Goal: Transaction & Acquisition: Download file/media

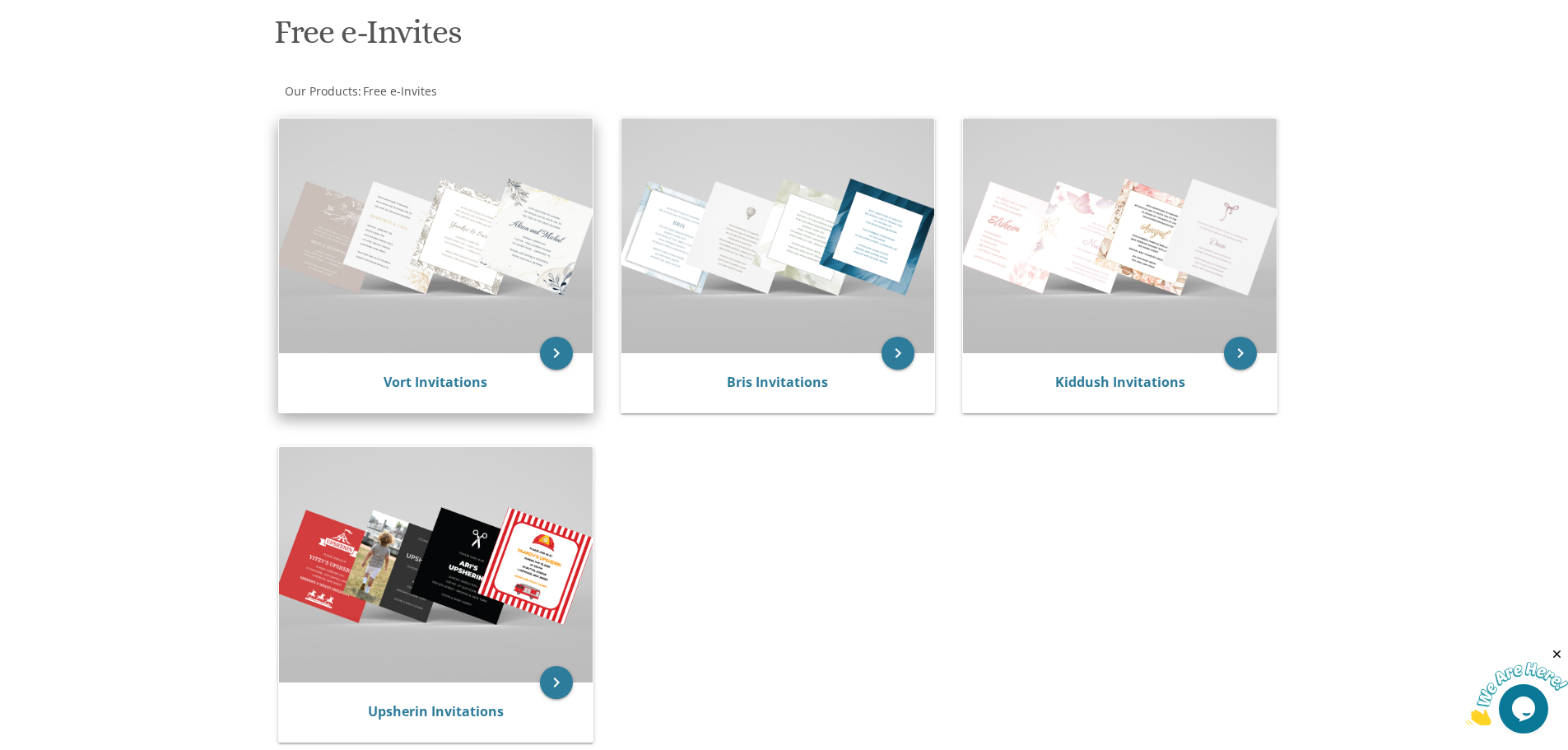
click at [425, 317] on img at bounding box center [436, 235] width 314 height 234
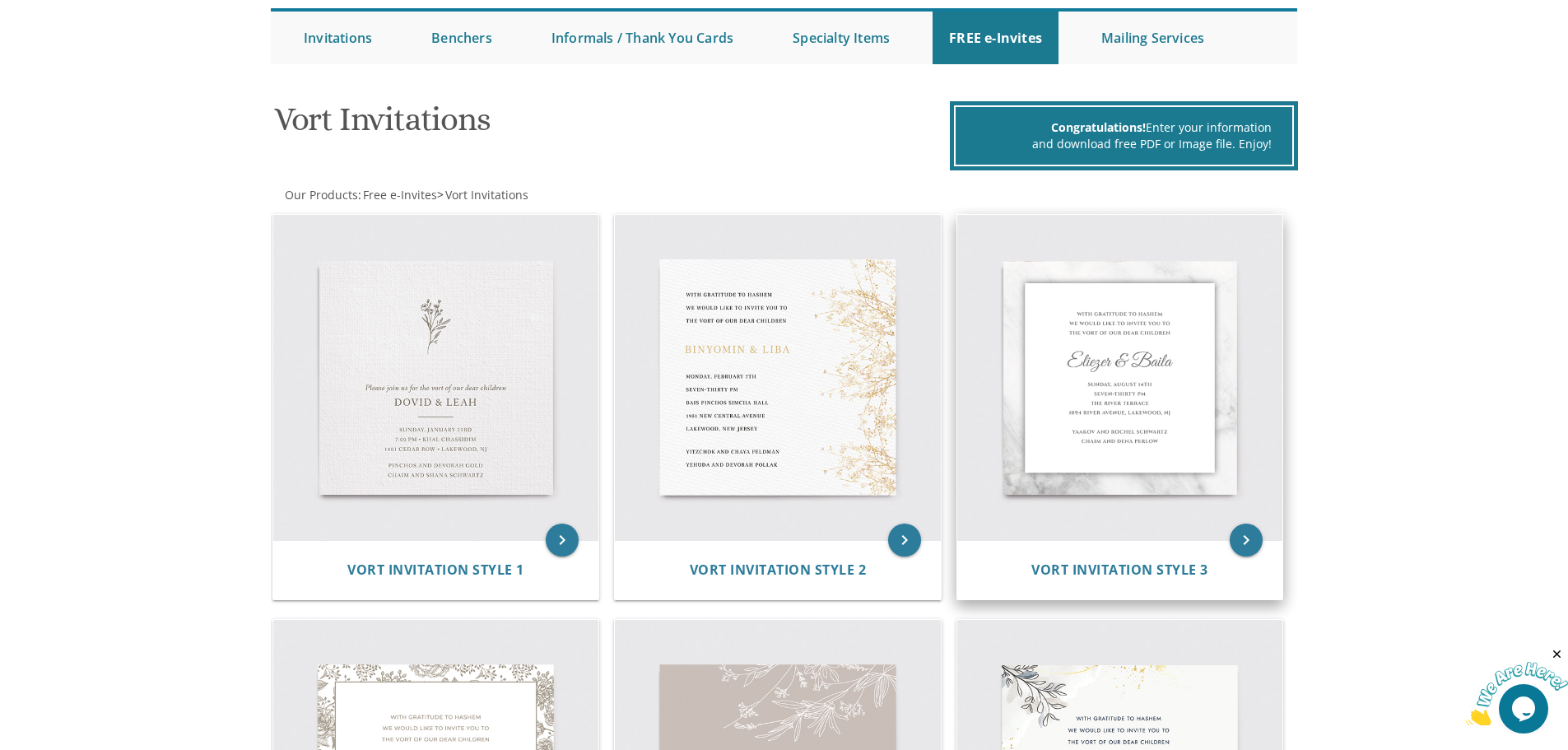
scroll to position [247, 0]
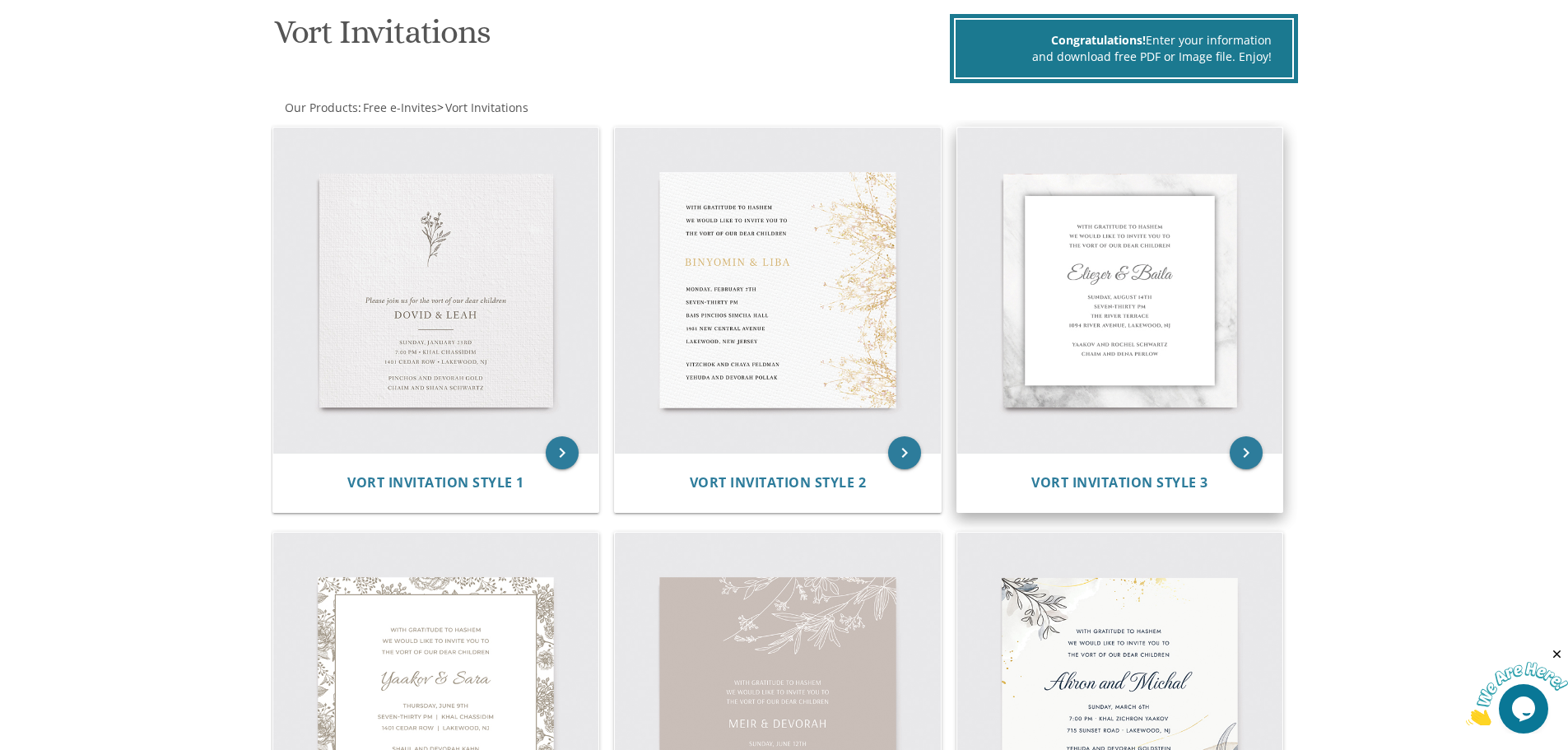
click at [1108, 308] on img at bounding box center [1120, 290] width 326 height 326
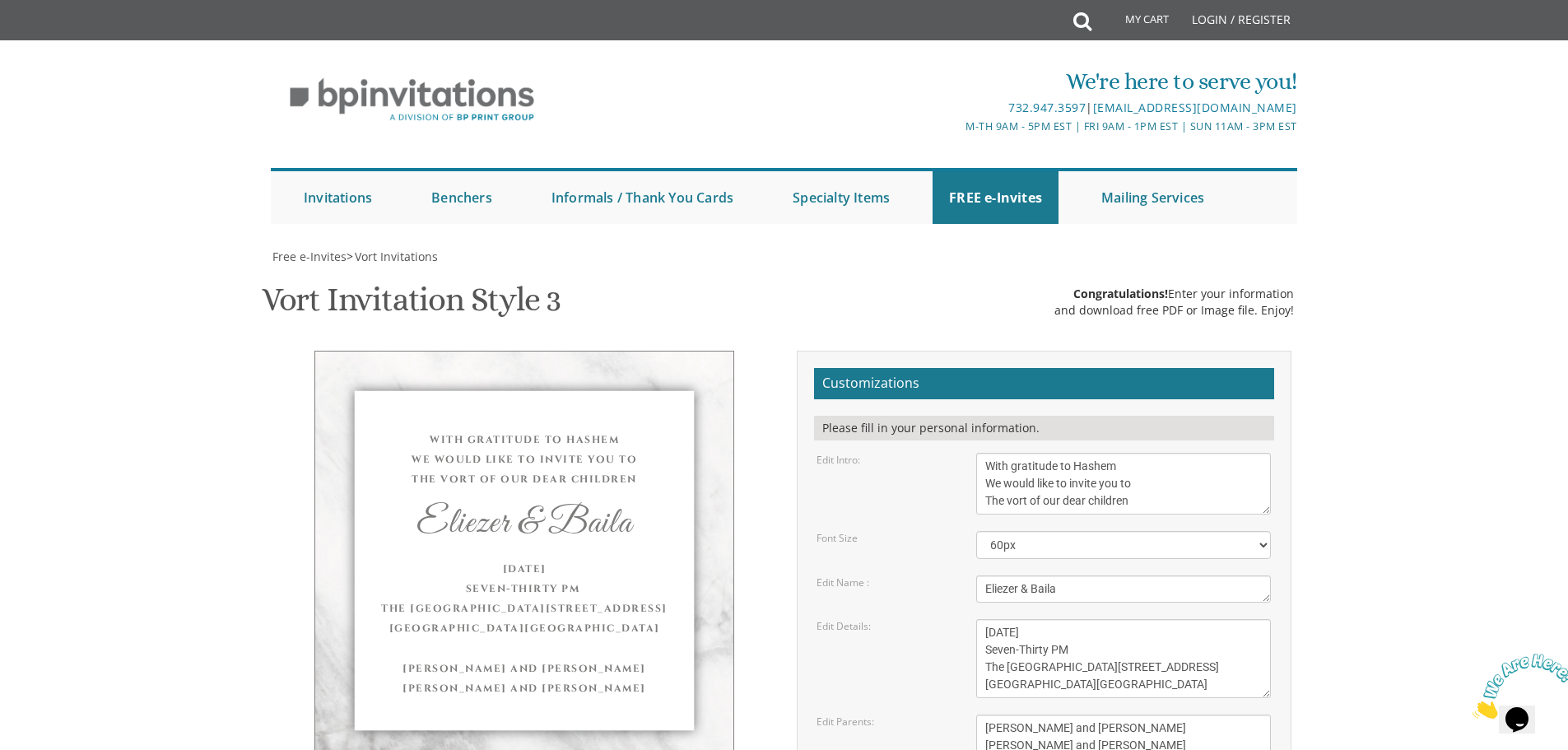
scroll to position [247, 0]
drag, startPoint x: 982, startPoint y: 219, endPoint x: 1216, endPoint y: 269, distance: 239.3
click at [1211, 368] on form "Customizations Please fill in your personal information. Edit Intro: With grati…" at bounding box center [1045, 636] width 461 height 537
type textarea "Please join us for a"
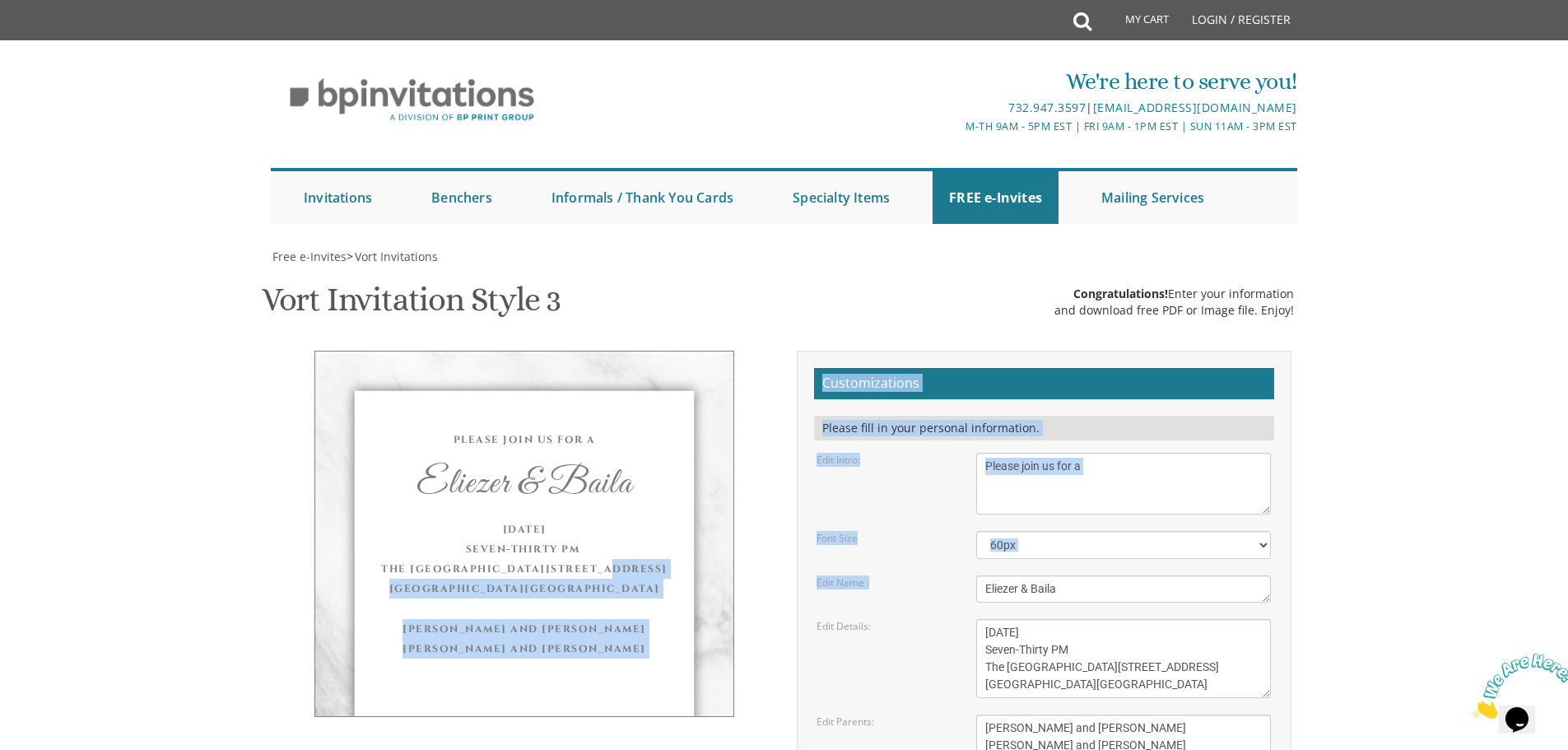
drag, startPoint x: 1084, startPoint y: 326, endPoint x: 903, endPoint y: 359, distance: 184.0
click at [825, 368] on form "Customizations Please fill in your personal information. Edit Intro: With grati…" at bounding box center [1045, 636] width 461 height 537
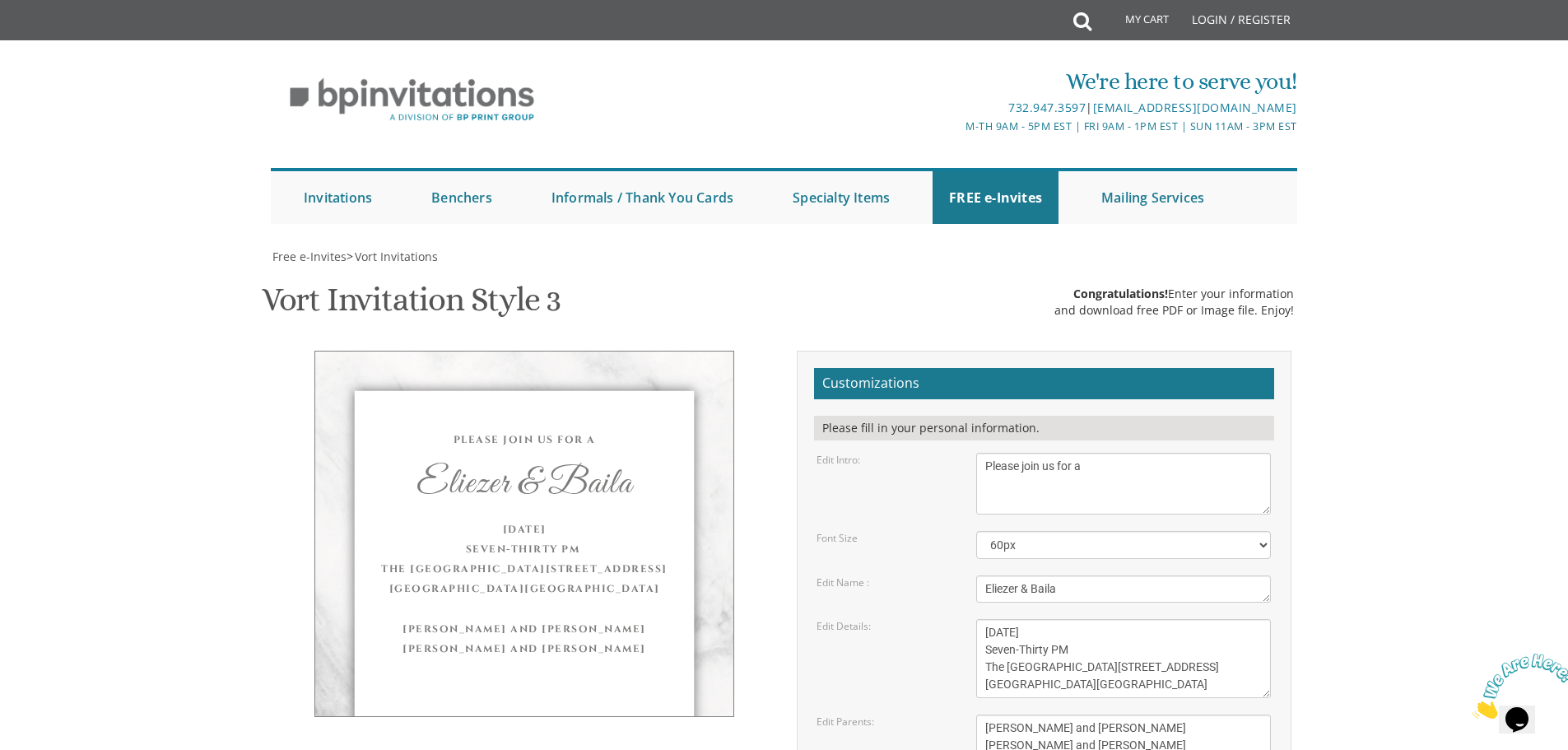
click at [1050, 575] on textarea "Eliezer & Baila" at bounding box center [1123, 589] width 295 height 27
drag, startPoint x: 1088, startPoint y: 347, endPoint x: 942, endPoint y: 332, distance: 146.8
click at [936, 575] on div "Edit Name : Eliezer & Baila" at bounding box center [1044, 589] width 479 height 27
click at [1127, 620] on textarea "[DATE] Seven-Thirty PM The [GEOGRAPHIC_DATA][STREET_ADDRESS][GEOGRAPHIC_DATA][G…" at bounding box center [1123, 659] width 295 height 79
click at [1064, 620] on textarea "[DATE] Seven-Thirty PM The [GEOGRAPHIC_DATA][STREET_ADDRESS][GEOGRAPHIC_DATA][G…" at bounding box center [1123, 659] width 295 height 79
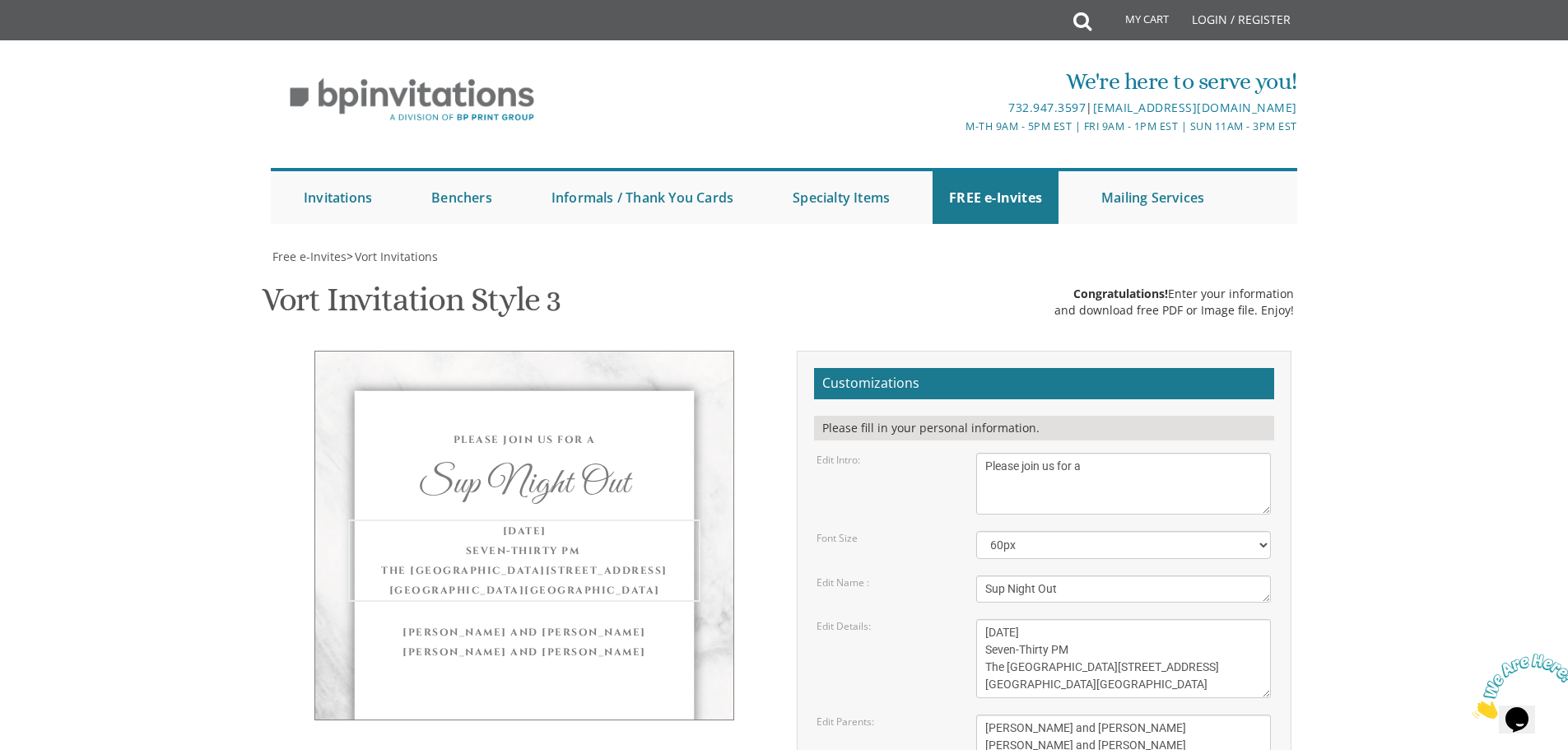
click at [1002, 575] on textarea "Eliezer & Baila" at bounding box center [1123, 589] width 295 height 27
click at [994, 575] on textarea "Eliezer & Baila" at bounding box center [1123, 589] width 295 height 27
drag, startPoint x: 994, startPoint y: 341, endPoint x: 995, endPoint y: 317, distance: 24.0
click at [994, 575] on textarea "Eliezer & Baila" at bounding box center [1123, 589] width 295 height 27
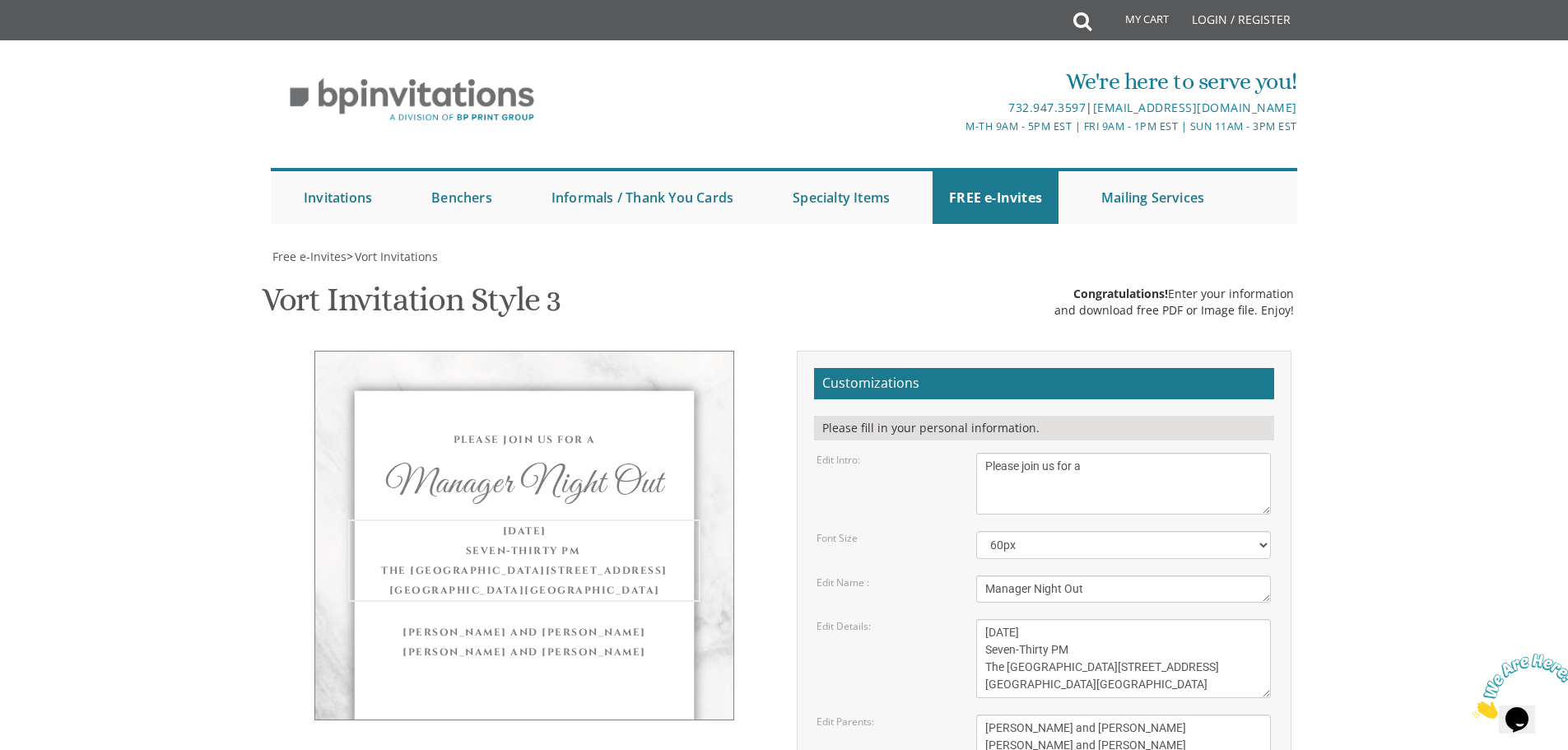
click at [1108, 620] on textarea "[DATE] Seven-Thirty PM The [GEOGRAPHIC_DATA][STREET_ADDRESS][GEOGRAPHIC_DATA][G…" at bounding box center [1123, 659] width 295 height 79
click at [991, 575] on textarea "Eliezer & Baila" at bounding box center [1123, 589] width 295 height 27
click at [1098, 575] on textarea "Eliezer & Baila" at bounding box center [1123, 589] width 295 height 27
type textarea "Night Out for Sups"
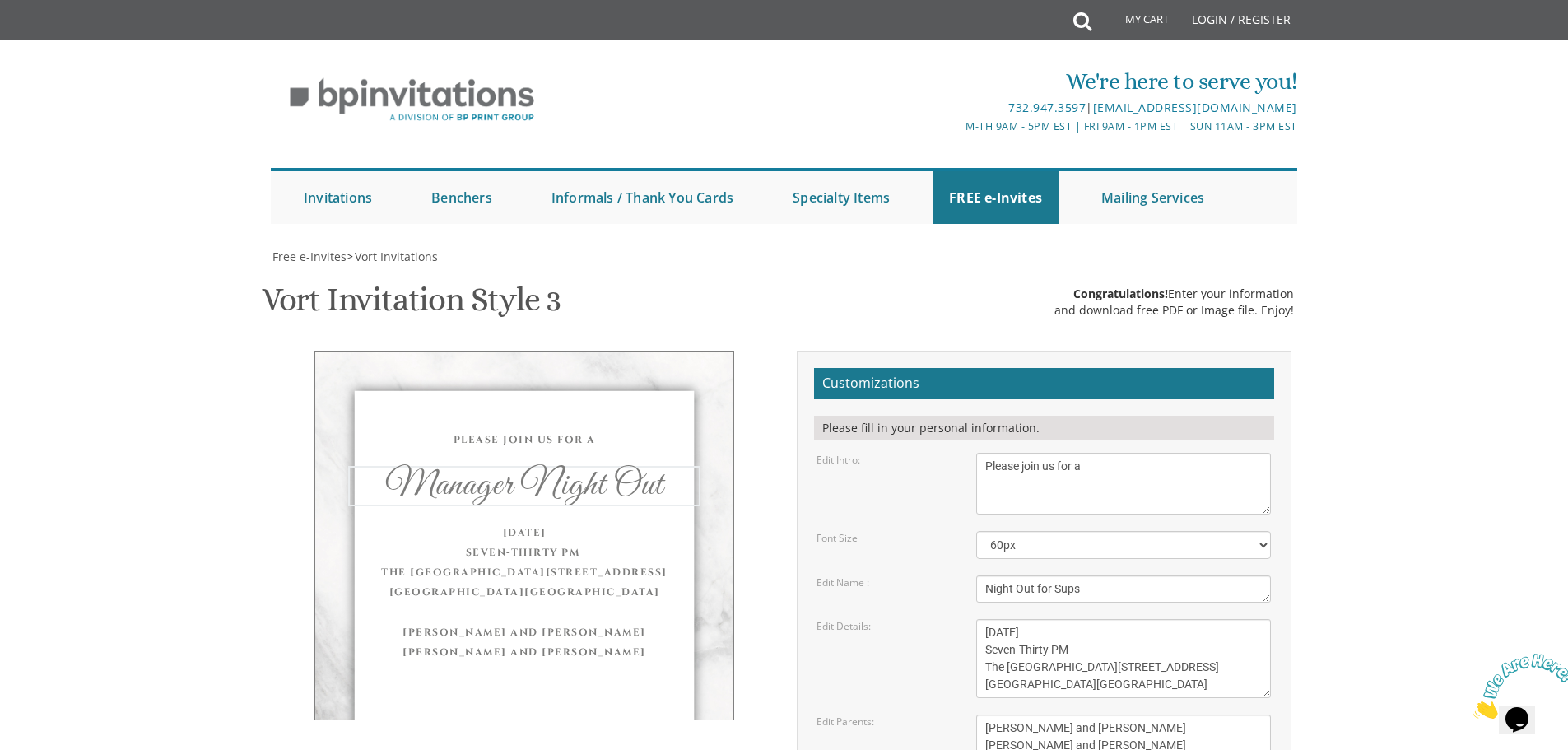
click at [1105, 620] on textarea "[DATE] Seven-Thirty PM The [GEOGRAPHIC_DATA][STREET_ADDRESS][GEOGRAPHIC_DATA][G…" at bounding box center [1123, 659] width 295 height 79
drag, startPoint x: 986, startPoint y: 384, endPoint x: 1111, endPoint y: 383, distance: 125.0
click at [1115, 620] on textarea "[DATE] Seven-Thirty PM The [GEOGRAPHIC_DATA][STREET_ADDRESS][GEOGRAPHIC_DATA][G…" at bounding box center [1123, 659] width 295 height 79
click at [1129, 620] on textarea "[DATE] Seven-Thirty PM The [GEOGRAPHIC_DATA][STREET_ADDRESS][GEOGRAPHIC_DATA][G…" at bounding box center [1123, 659] width 295 height 79
drag, startPoint x: 1051, startPoint y: 403, endPoint x: 969, endPoint y: 375, distance: 86.6
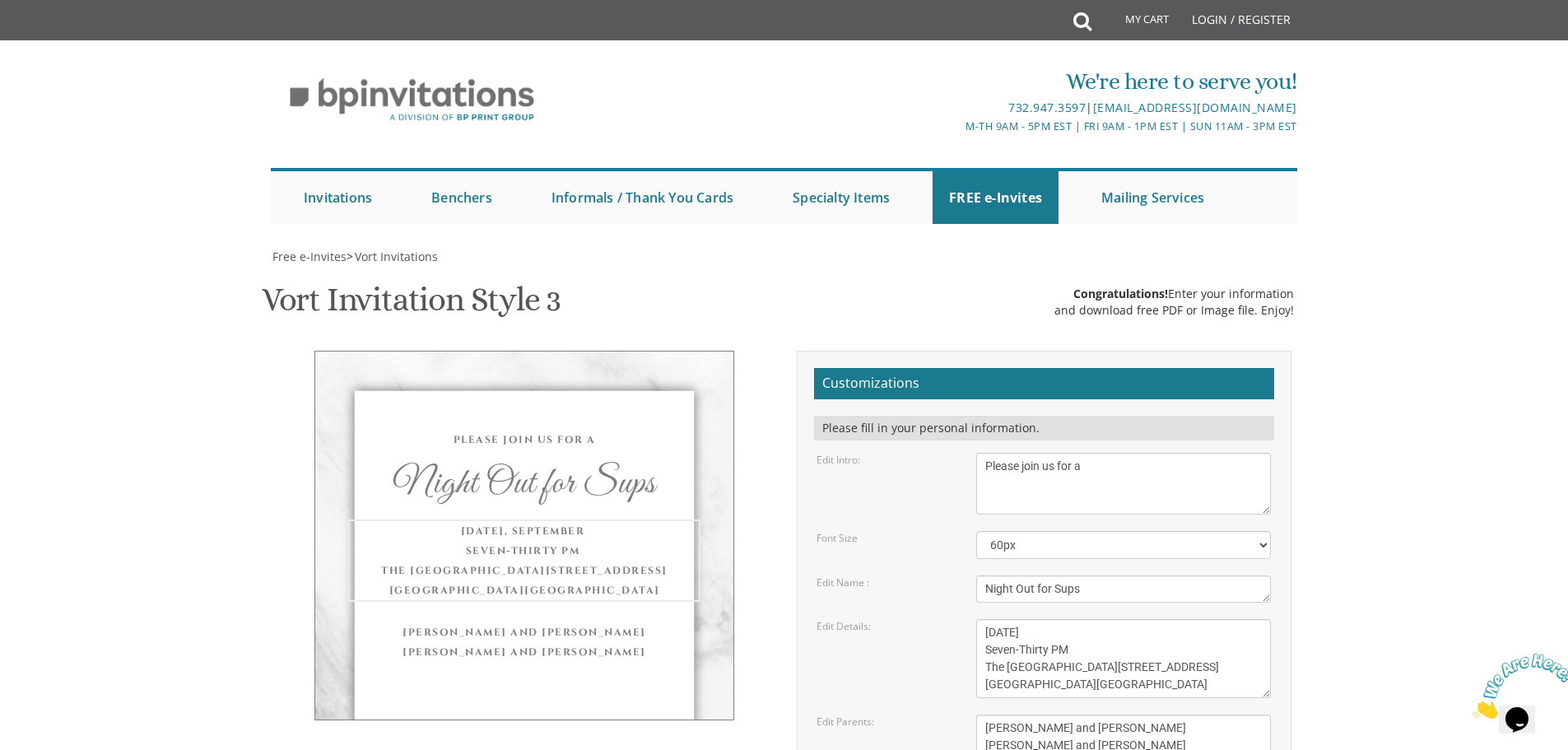
click at [964, 620] on div "[DATE] Seven-Thirty PM The [GEOGRAPHIC_DATA][STREET_ADDRESS][GEOGRAPHIC_DATA][G…" at bounding box center [1124, 659] width 319 height 79
click at [1099, 620] on textarea "[DATE] Seven-Thirty PM The [GEOGRAPHIC_DATA][STREET_ADDRESS][GEOGRAPHIC_DATA][G…" at bounding box center [1123, 659] width 295 height 79
drag, startPoint x: 1087, startPoint y: 422, endPoint x: 828, endPoint y: 425, distance: 259.0
click at [828, 620] on div "Edit Details: [DATE] Seven-Thirty PM The River Terrace [STREET_ADDRESS]" at bounding box center [1044, 659] width 479 height 79
click at [1042, 620] on textarea "[DATE] Seven-Thirty PM The [GEOGRAPHIC_DATA][STREET_ADDRESS][GEOGRAPHIC_DATA][G…" at bounding box center [1123, 659] width 295 height 79
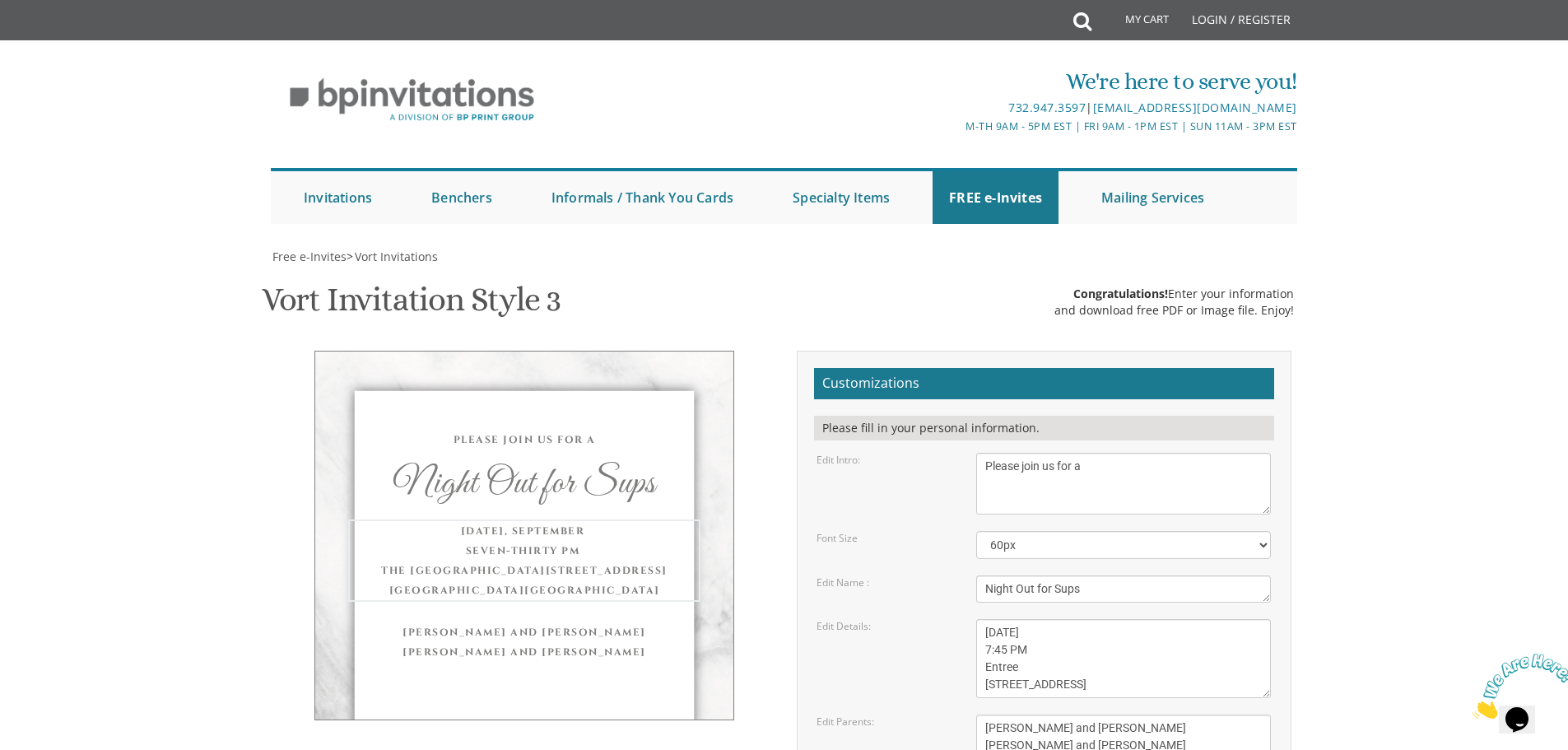
click at [1047, 620] on textarea "[DATE] Seven-Thirty PM The [GEOGRAPHIC_DATA][STREET_ADDRESS][GEOGRAPHIC_DATA][G…" at bounding box center [1123, 659] width 295 height 79
drag, startPoint x: 1157, startPoint y: 433, endPoint x: 1104, endPoint y: 443, distance: 53.9
click at [1156, 620] on textarea "[DATE] Seven-Thirty PM The [GEOGRAPHIC_DATA][STREET_ADDRESS][GEOGRAPHIC_DATA][G…" at bounding box center [1123, 659] width 295 height 79
click at [988, 620] on textarea "[DATE] Seven-Thirty PM The [GEOGRAPHIC_DATA][STREET_ADDRESS][GEOGRAPHIC_DATA][G…" at bounding box center [1123, 659] width 295 height 79
click at [1037, 620] on textarea "[DATE] Seven-Thirty PM The [GEOGRAPHIC_DATA][STREET_ADDRESS][GEOGRAPHIC_DATA][G…" at bounding box center [1123, 659] width 295 height 79
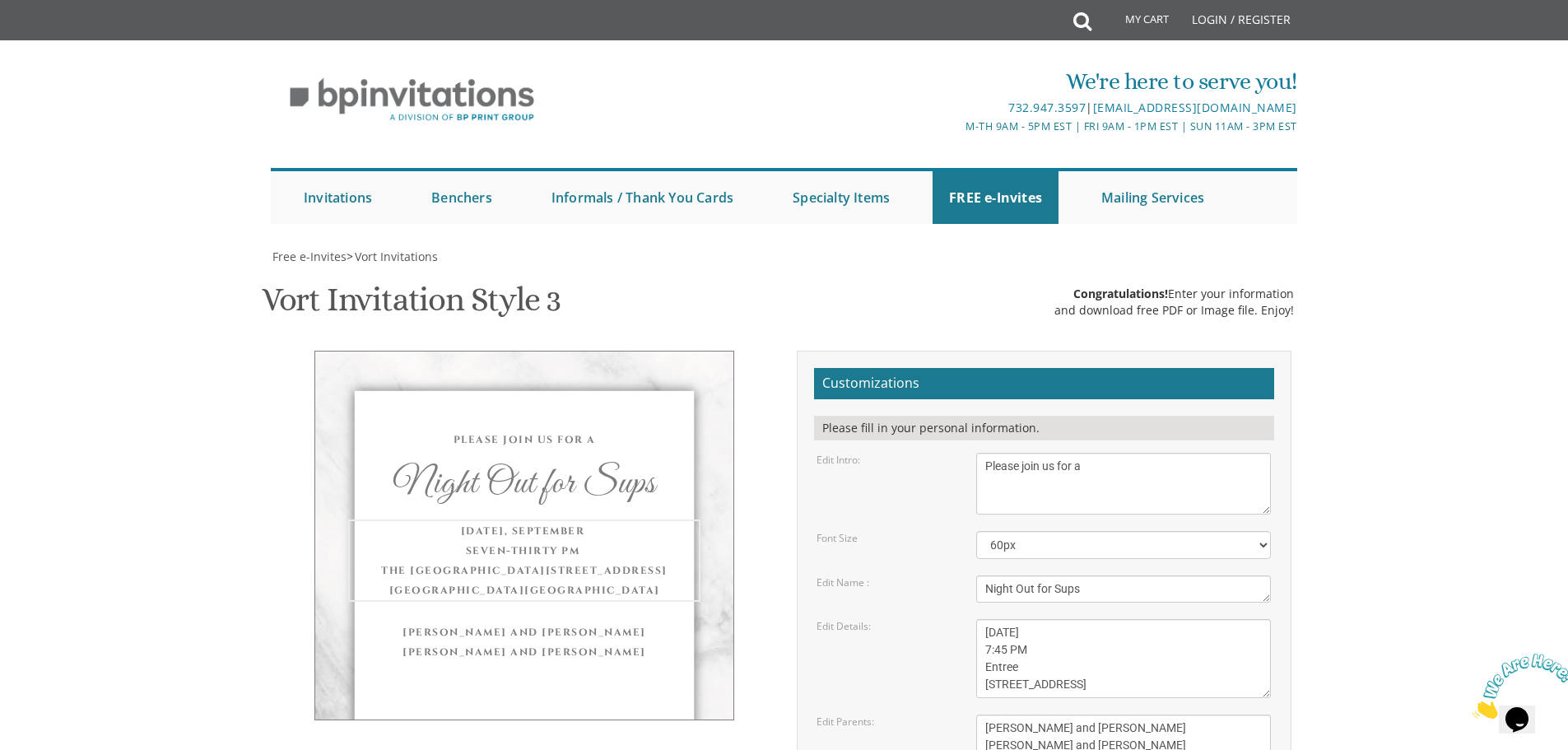
click at [1005, 620] on textarea "[DATE] Seven-Thirty PM The [GEOGRAPHIC_DATA][STREET_ADDRESS][GEOGRAPHIC_DATA][G…" at bounding box center [1123, 659] width 295 height 79
click at [1203, 454] on form "Customizations Please fill in your personal information. Edit Intro: With grati…" at bounding box center [1045, 636] width 461 height 537
drag, startPoint x: 1195, startPoint y: 444, endPoint x: 939, endPoint y: 443, distance: 256.0
click at [940, 620] on div "Edit Details: [DATE] Seven-Thirty PM The River Terrace [STREET_ADDRESS]" at bounding box center [1044, 659] width 479 height 79
paste textarea ": [STREET_ADDRESS]"
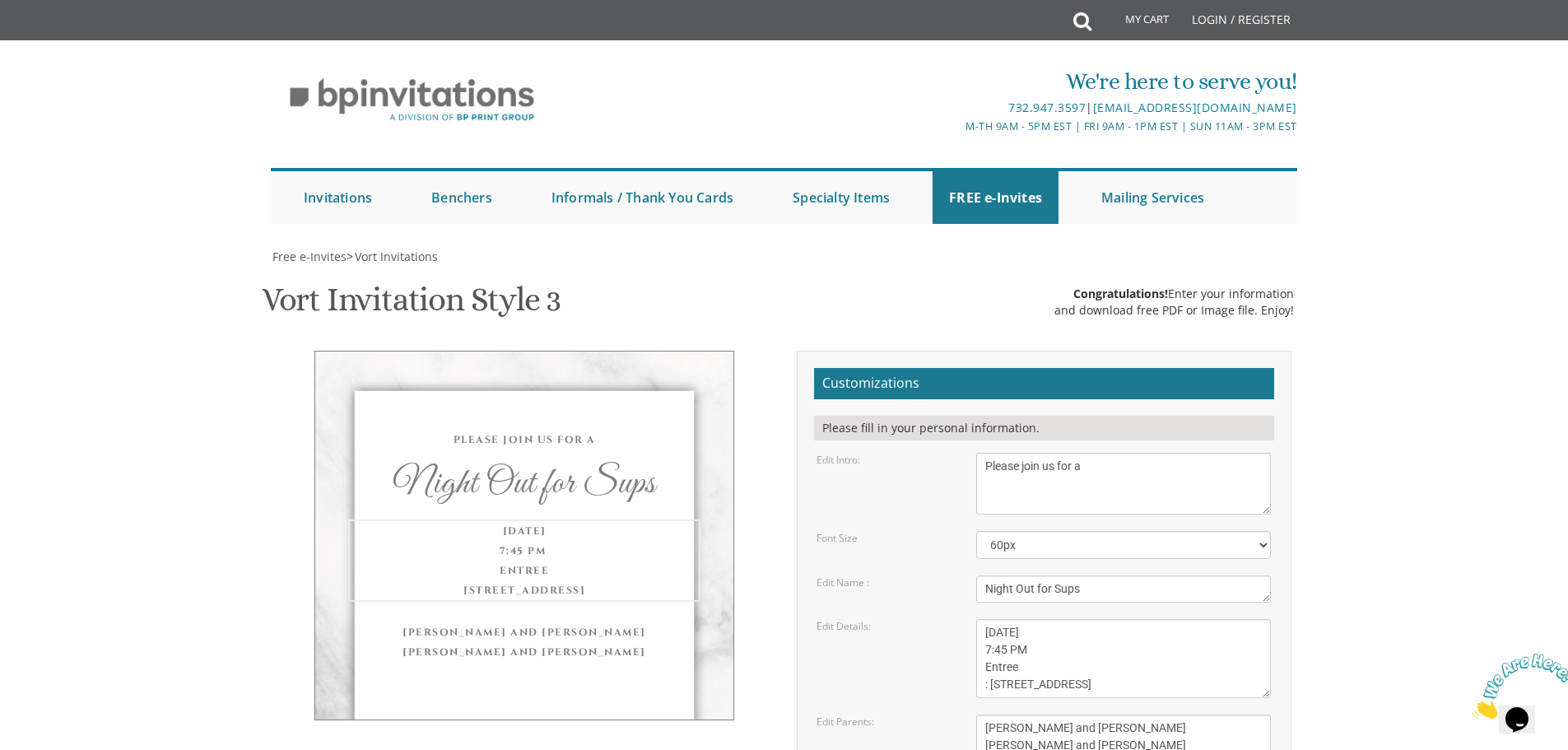
click at [1119, 715] on textarea "[PERSON_NAME] and [PERSON_NAME] [PERSON_NAME] and [PERSON_NAME]" at bounding box center [1123, 736] width 295 height 44
click at [993, 620] on textarea "[DATE] Seven-Thirty PM The [GEOGRAPHIC_DATA][STREET_ADDRESS][GEOGRAPHIC_DATA][G…" at bounding box center [1123, 659] width 295 height 79
type textarea "[DATE] 7:45 PM Entree [STREET_ADDRESS]"
click at [1140, 715] on textarea "[PERSON_NAME] and [PERSON_NAME] [PERSON_NAME] and [PERSON_NAME]" at bounding box center [1123, 736] width 295 height 44
drag, startPoint x: 993, startPoint y: 480, endPoint x: 1196, endPoint y: 493, distance: 203.4
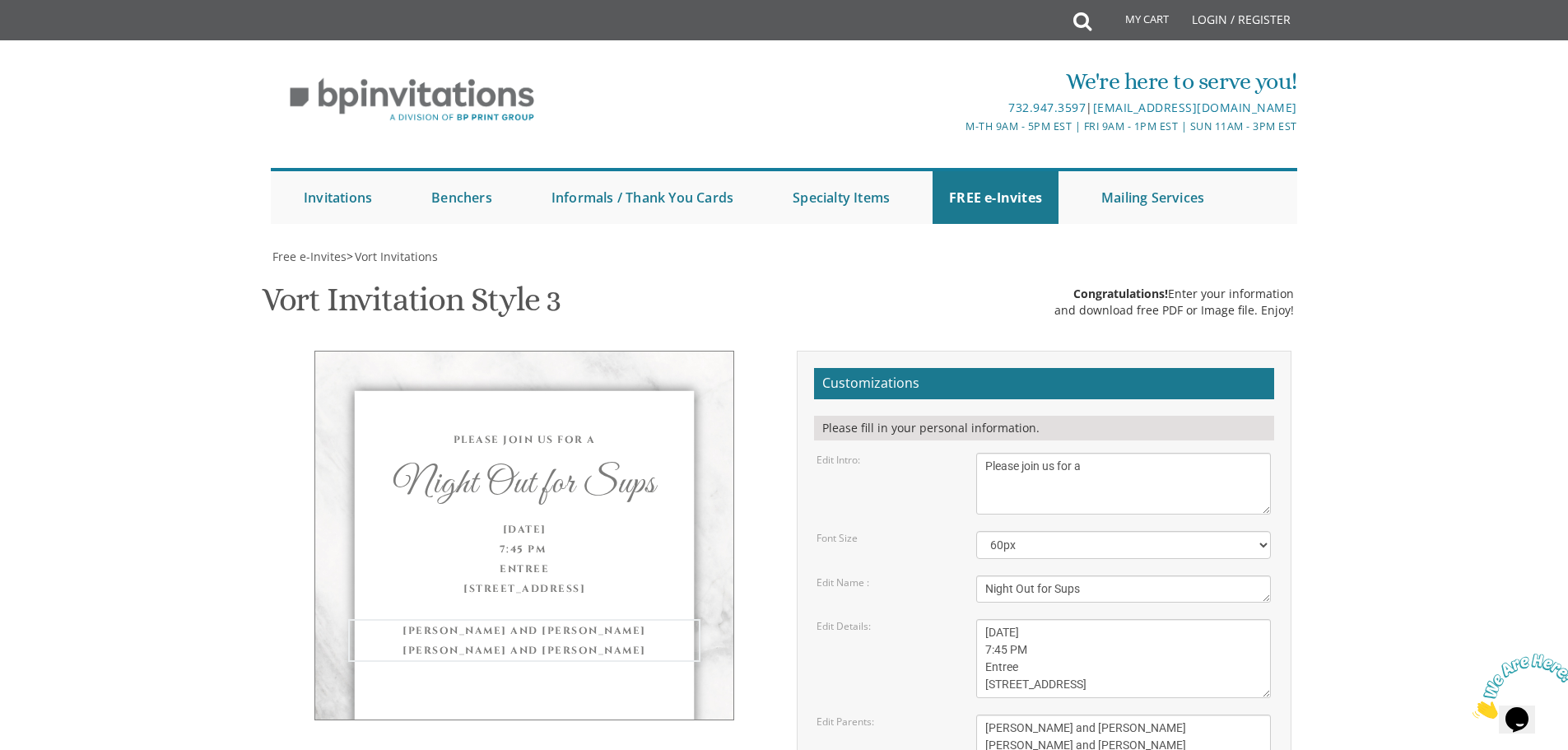
click at [1211, 715] on textarea "[PERSON_NAME] and [PERSON_NAME] [PERSON_NAME] and [PERSON_NAME]" at bounding box center [1123, 736] width 295 height 44
click at [987, 715] on textarea "[PERSON_NAME] and [PERSON_NAME] [PERSON_NAME] and [PERSON_NAME]" at bounding box center [1123, 736] width 295 height 44
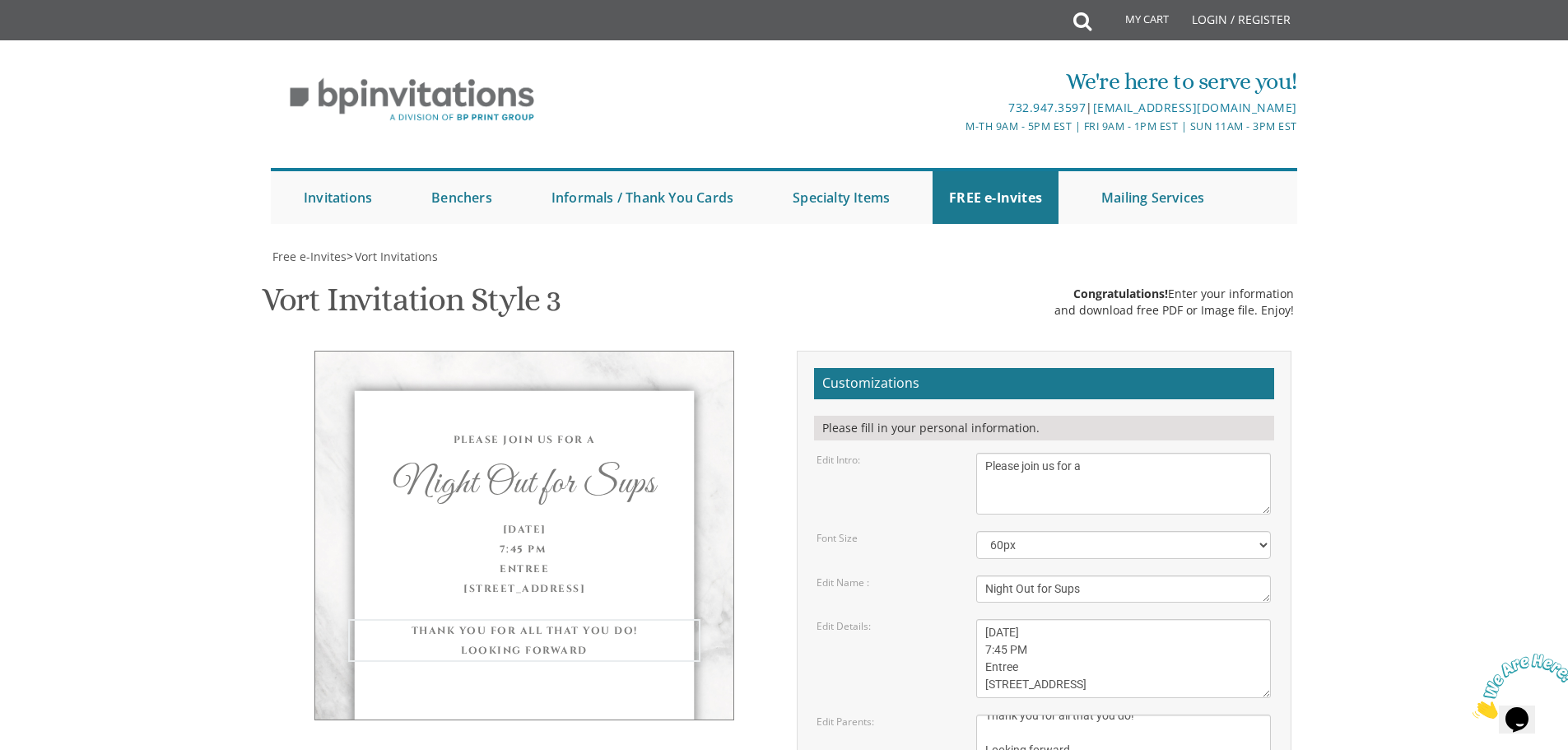
click at [1116, 715] on textarea "[PERSON_NAME] and [PERSON_NAME] [PERSON_NAME] and [PERSON_NAME]" at bounding box center [1123, 736] width 295 height 44
type textarea "Thank you for all that you do! Looking forward"
click at [985, 575] on textarea "Eliezer & Baila" at bounding box center [1123, 589] width 295 height 27
drag, startPoint x: 1117, startPoint y: 260, endPoint x: 839, endPoint y: 212, distance: 282.1
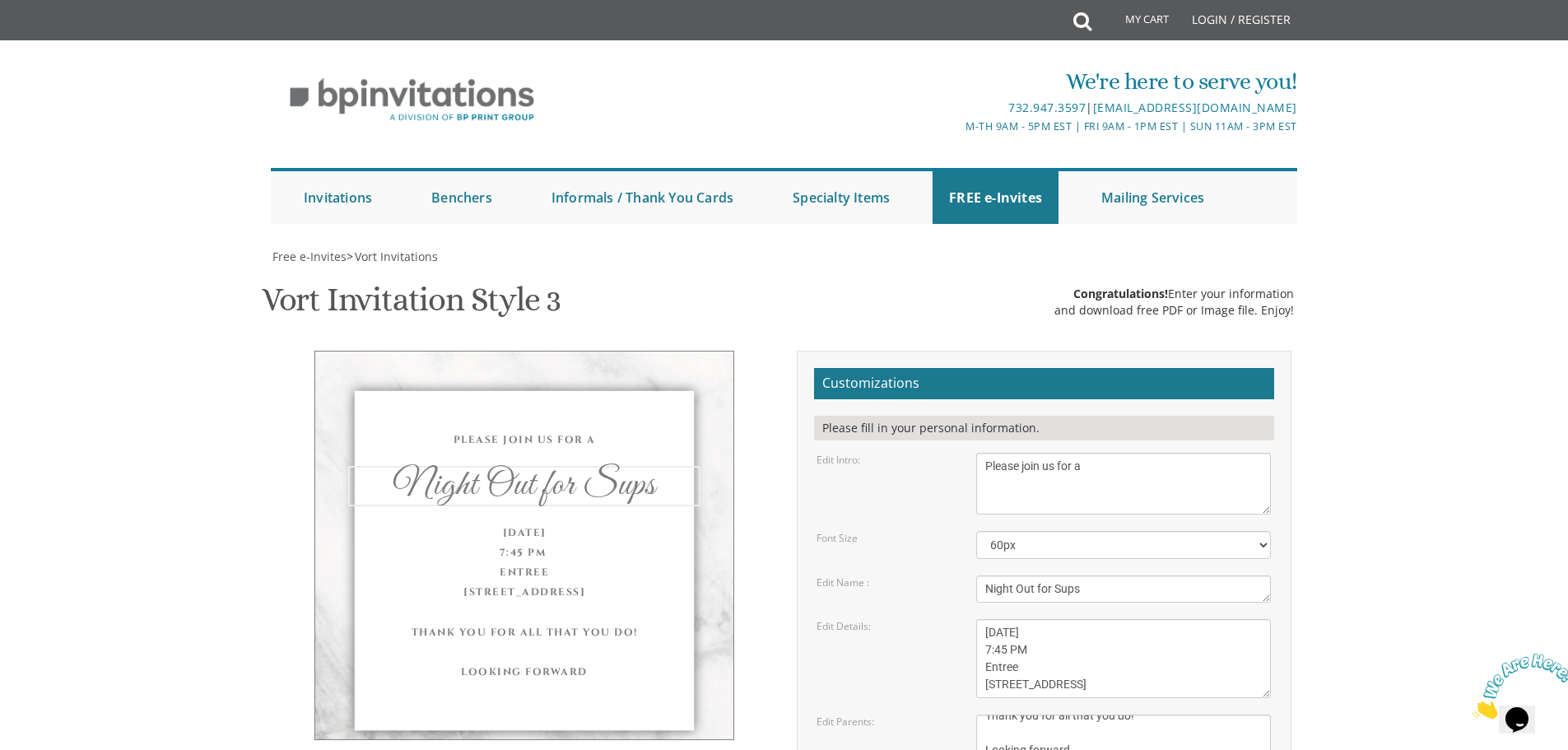
click at [857, 368] on form "Customizations Please fill in your personal information. Edit Intro: With grati…" at bounding box center [1045, 636] width 461 height 537
click at [1045, 368] on form "Customizations Please fill in your personal information. Edit Intro: With grati…" at bounding box center [1045, 636] width 461 height 537
click at [1047, 453] on textarea "With gratitude to Hashem We would like to invite you to The vort of our dear ch…" at bounding box center [1123, 483] width 295 height 62
click at [1141, 575] on textarea "Eliezer & Baila" at bounding box center [1123, 589] width 295 height 27
drag, startPoint x: 1142, startPoint y: 255, endPoint x: 844, endPoint y: 228, distance: 299.2
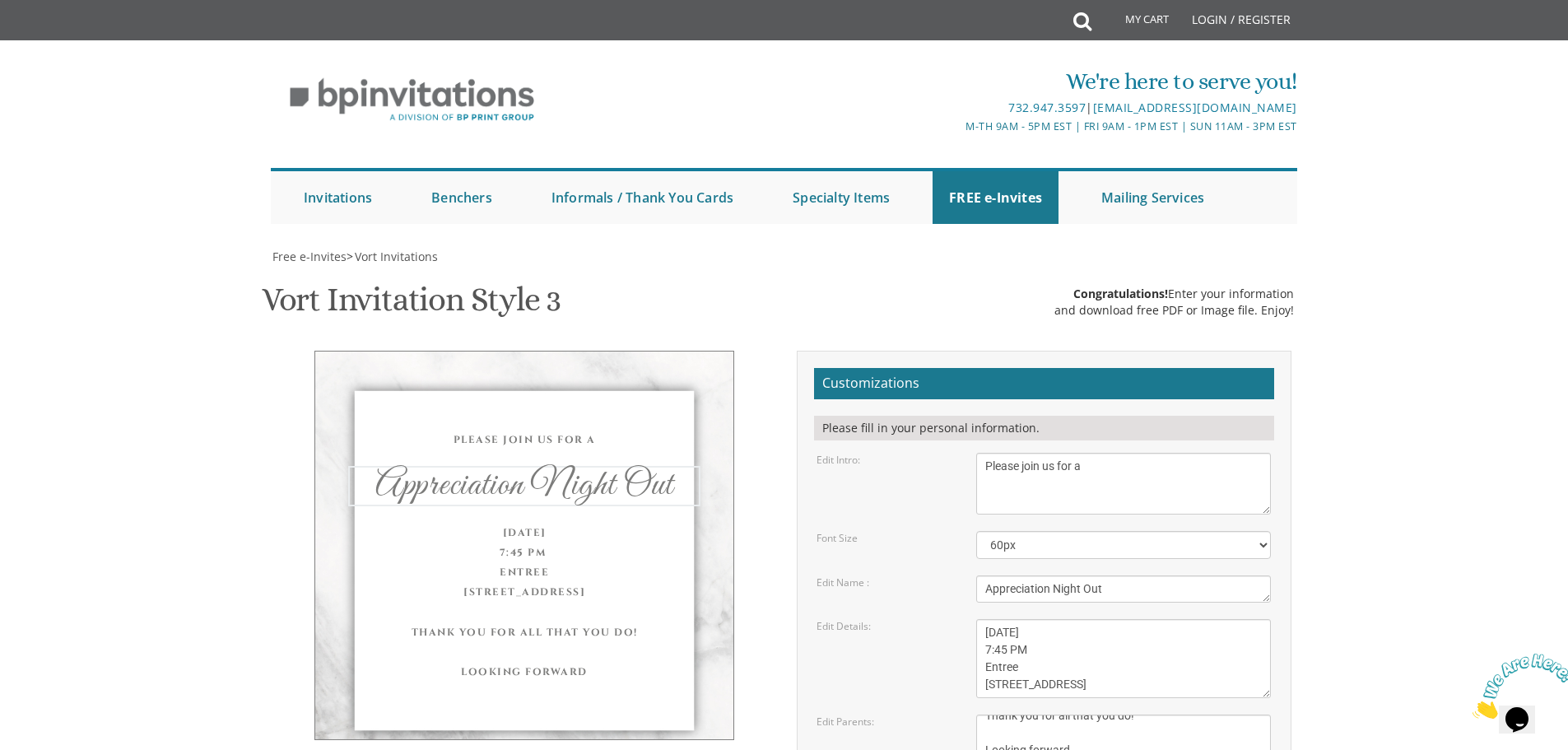
click at [844, 368] on form "Customizations Please fill in your personal information. Edit Intro: With grati…" at bounding box center [1045, 636] width 461 height 537
type textarea "G"
type textarea "Sups Night Out"
click at [1125, 620] on textarea "[DATE] Seven-Thirty PM The [GEOGRAPHIC_DATA][STREET_ADDRESS][GEOGRAPHIC_DATA][G…" at bounding box center [1123, 659] width 295 height 79
click at [985, 620] on textarea "[DATE] Seven-Thirty PM The [GEOGRAPHIC_DATA][STREET_ADDRESS][GEOGRAPHIC_DATA][G…" at bounding box center [1123, 659] width 295 height 79
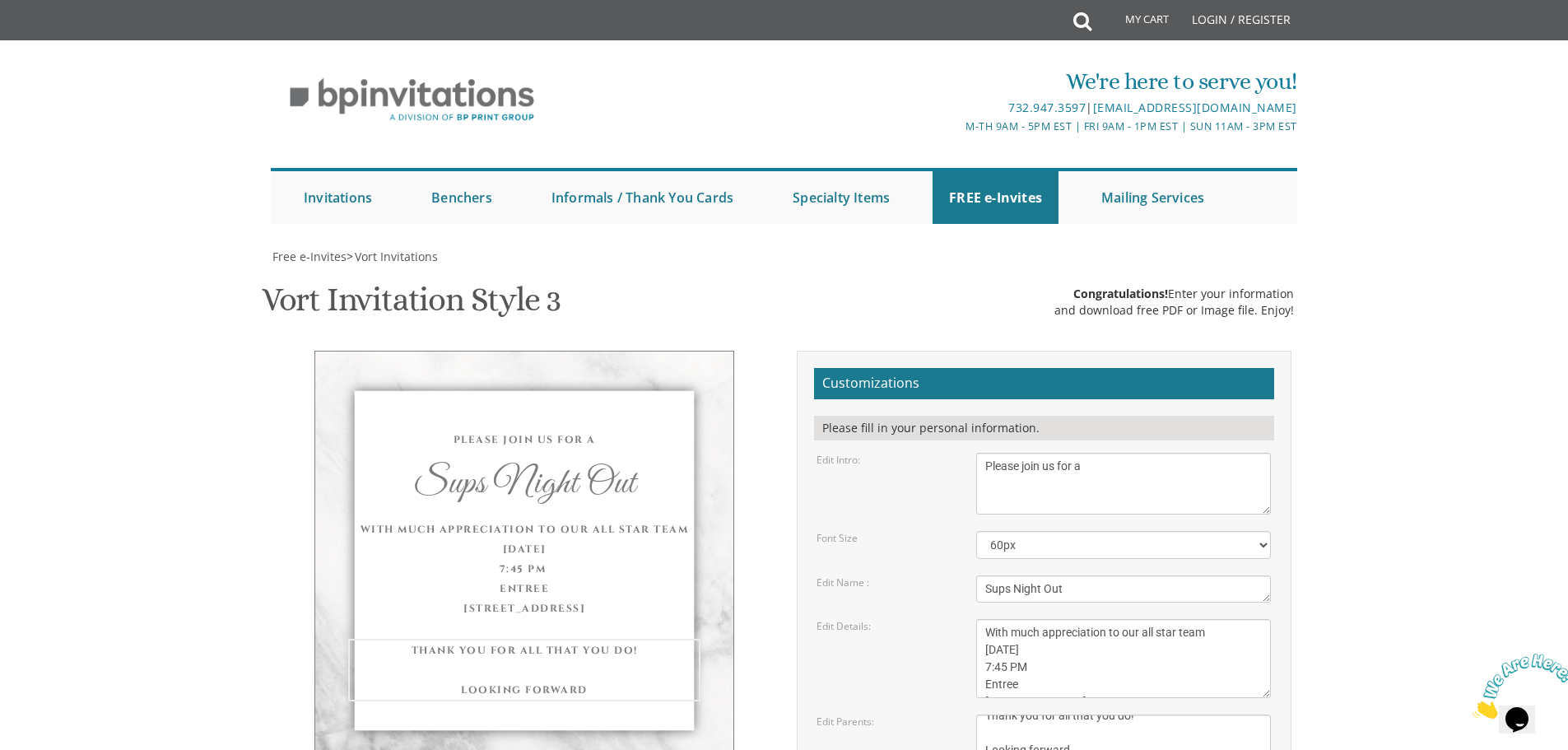
click at [993, 715] on textarea "[PERSON_NAME] and [PERSON_NAME] [PERSON_NAME] and [PERSON_NAME]" at bounding box center [1123, 736] width 295 height 44
click at [1126, 620] on textarea "[DATE] Seven-Thirty PM The [GEOGRAPHIC_DATA][STREET_ADDRESS][GEOGRAPHIC_DATA][G…" at bounding box center [1123, 659] width 295 height 79
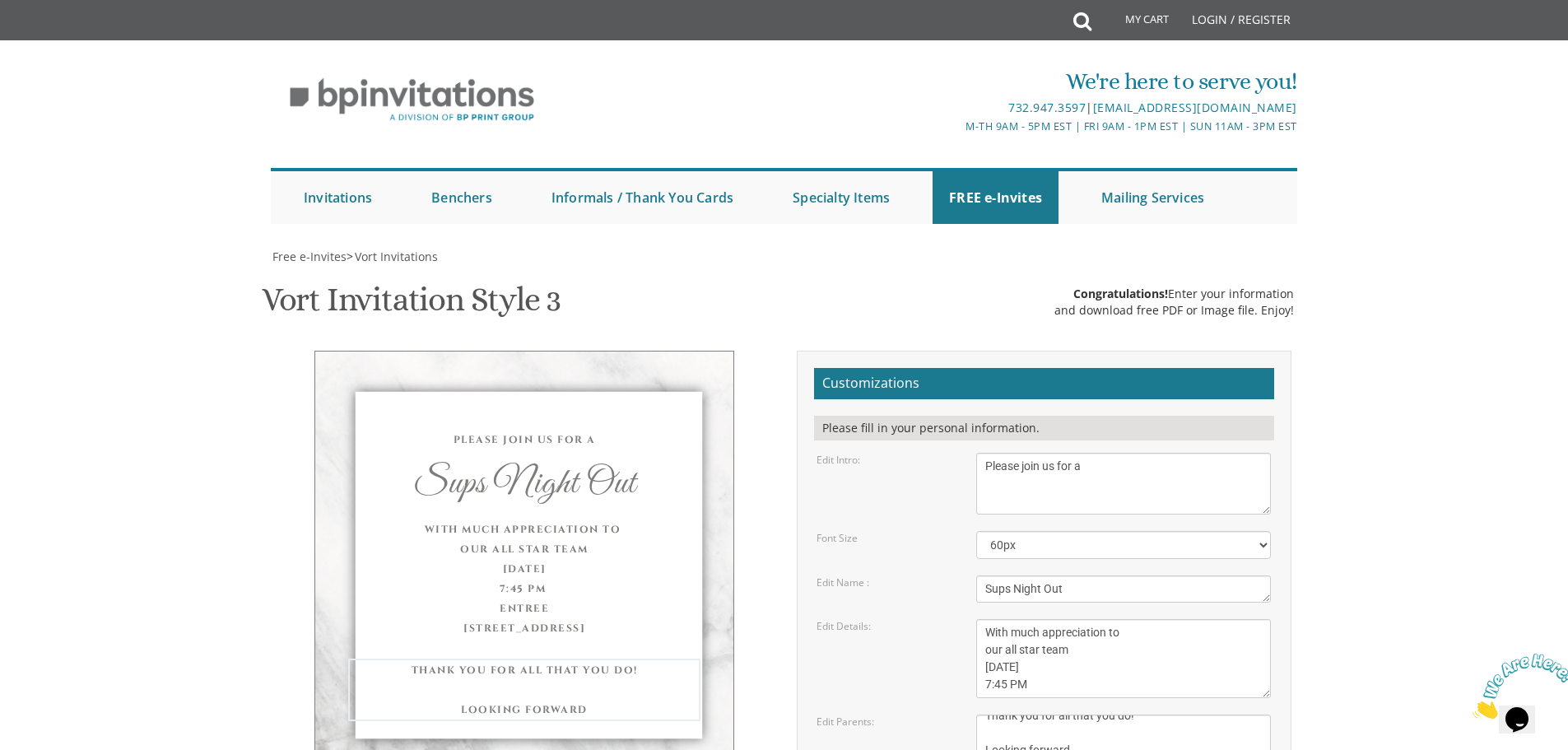
click at [1078, 715] on textarea "[PERSON_NAME] and [PERSON_NAME] [PERSON_NAME] and [PERSON_NAME]" at bounding box center [1123, 736] width 295 height 44
drag, startPoint x: 1037, startPoint y: 322, endPoint x: 973, endPoint y: 322, distance: 64.0
click at [973, 620] on div "[DATE] Seven-Thirty PM The [GEOGRAPHIC_DATA][STREET_ADDRESS][GEOGRAPHIC_DATA][G…" at bounding box center [1124, 659] width 319 height 79
click at [1042, 620] on textarea "[DATE] Seven-Thirty PM The [GEOGRAPHIC_DATA][STREET_ADDRESS][GEOGRAPHIC_DATA][G…" at bounding box center [1123, 659] width 295 height 79
click at [1055, 715] on textarea "[PERSON_NAME] and [PERSON_NAME] [PERSON_NAME] and [PERSON_NAME]" at bounding box center [1123, 736] width 295 height 44
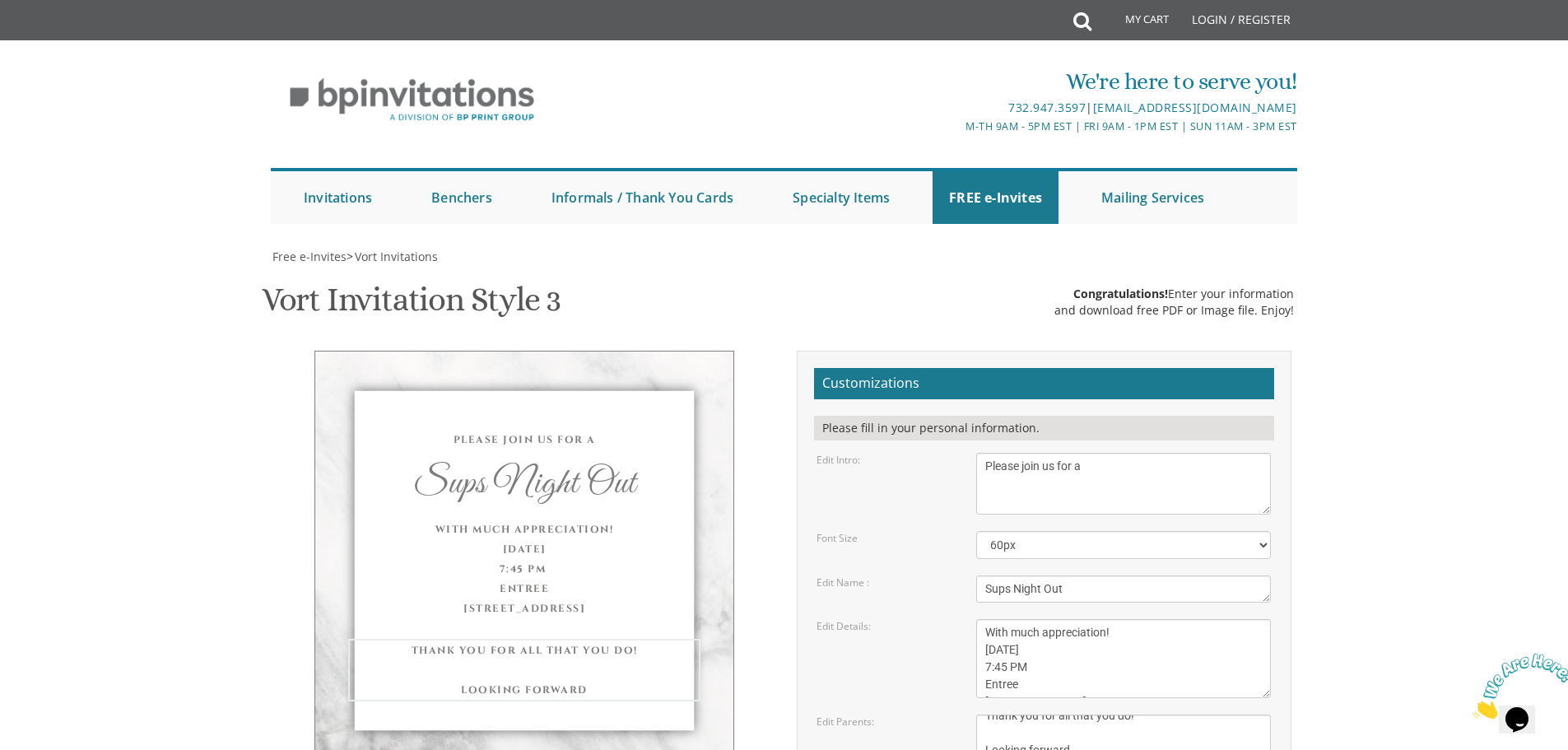
click at [1055, 715] on textarea "[PERSON_NAME] and [PERSON_NAME] [PERSON_NAME] and [PERSON_NAME]" at bounding box center [1123, 736] width 295 height 44
click at [986, 620] on textarea "[DATE] Seven-Thirty PM The [GEOGRAPHIC_DATA][STREET_ADDRESS][GEOGRAPHIC_DATA][G…" at bounding box center [1123, 659] width 295 height 79
click at [1204, 620] on textarea "[DATE] Seven-Thirty PM The [GEOGRAPHIC_DATA][STREET_ADDRESS][GEOGRAPHIC_DATA][G…" at bounding box center [1123, 659] width 295 height 79
type textarea "With much appreciation! [DATE] 7:45 PM Entree [STREET_ADDRESS]"
click at [1170, 715] on textarea "[PERSON_NAME] and [PERSON_NAME] [PERSON_NAME] and [PERSON_NAME]" at bounding box center [1123, 736] width 295 height 44
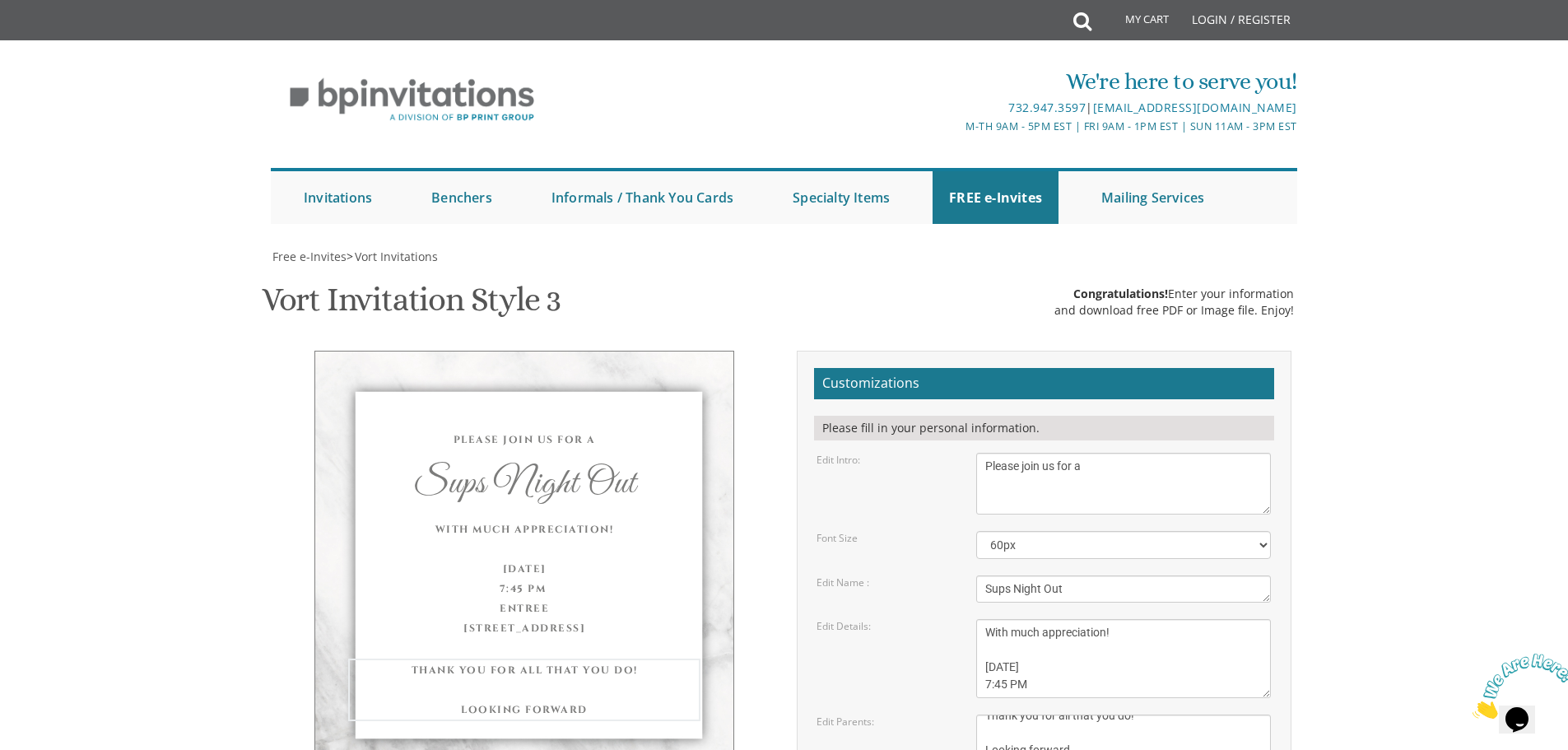
scroll to position [412, 0]
click at [1034, 715] on textarea "[PERSON_NAME] and [PERSON_NAME] [PERSON_NAME] and [PERSON_NAME]" at bounding box center [1123, 736] width 295 height 44
click at [1058, 715] on textarea "[PERSON_NAME] and [PERSON_NAME] [PERSON_NAME] and [PERSON_NAME]" at bounding box center [1123, 736] width 295 height 44
type textarea "Thank you for all that you do! Looking forward"
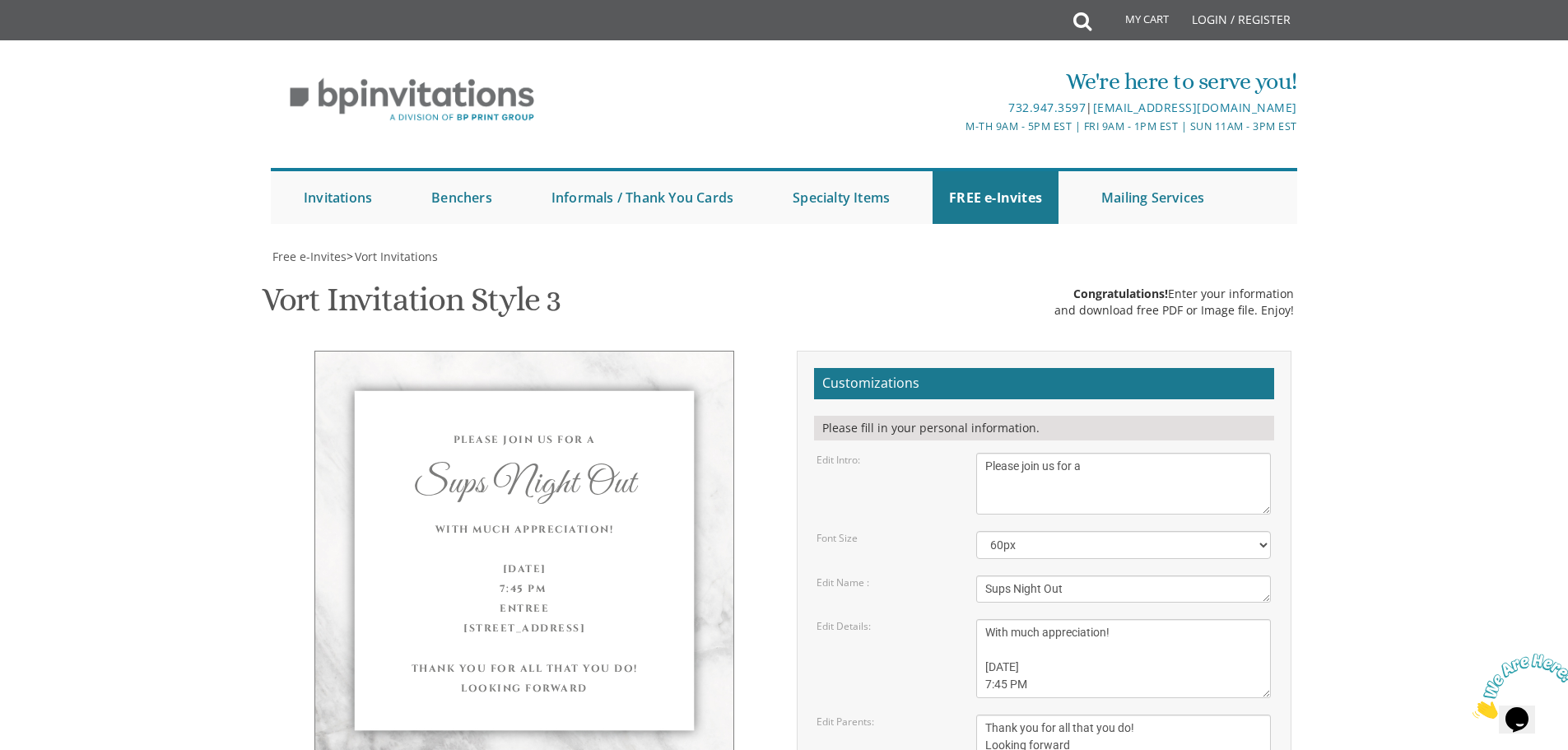
click at [1091, 715] on textarea "[PERSON_NAME] and [PERSON_NAME] [PERSON_NAME] and [PERSON_NAME]" at bounding box center [1123, 736] width 295 height 44
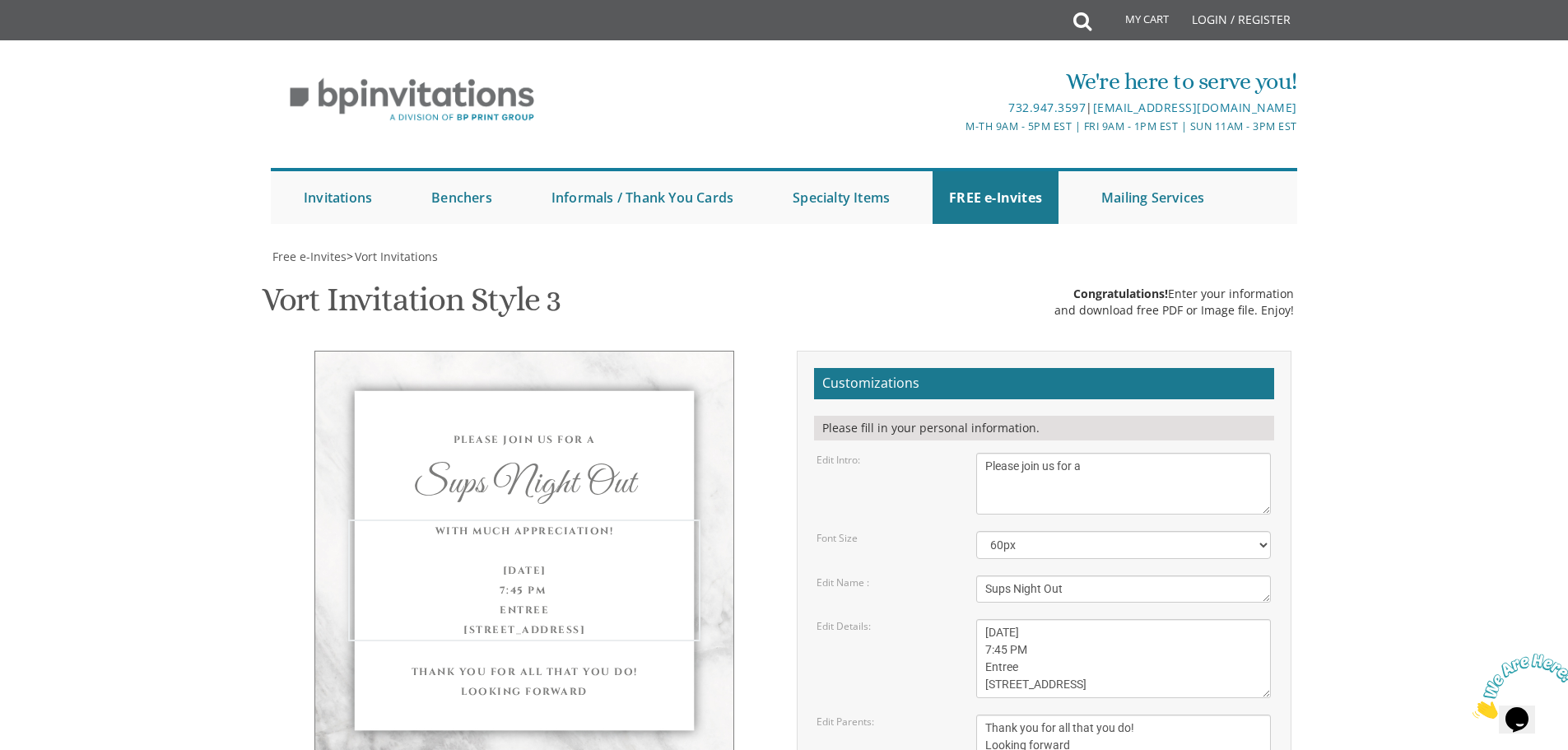
click at [995, 620] on textarea "[DATE] Seven-Thirty PM The [GEOGRAPHIC_DATA][STREET_ADDRESS][GEOGRAPHIC_DATA][G…" at bounding box center [1123, 659] width 295 height 79
click at [1133, 715] on textarea "[PERSON_NAME] and [PERSON_NAME] [PERSON_NAME] and [PERSON_NAME]" at bounding box center [1123, 736] width 295 height 44
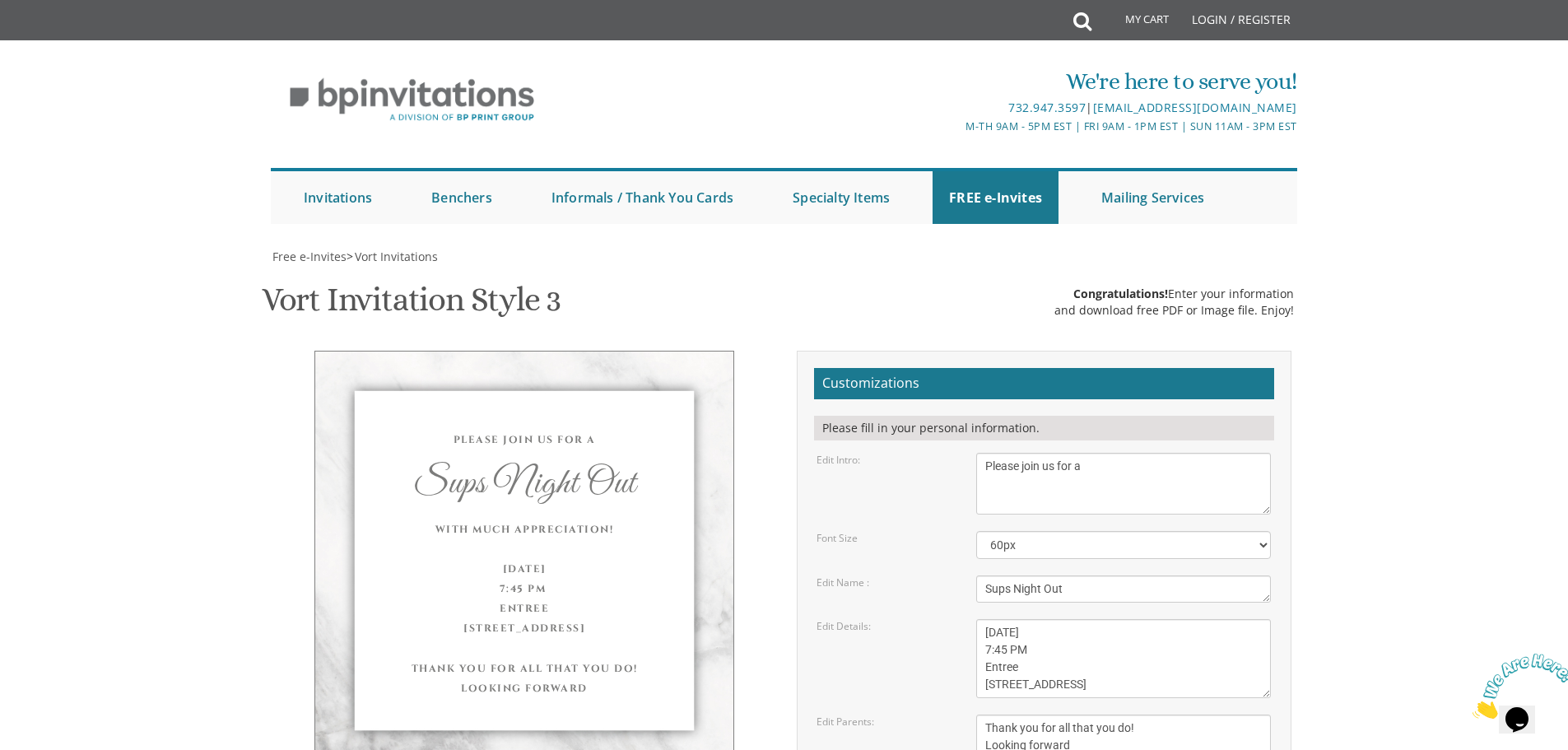
type input "[EMAIL_ADDRESS][DOMAIN_NAME]"
